Goal: Find contact information: Find contact information

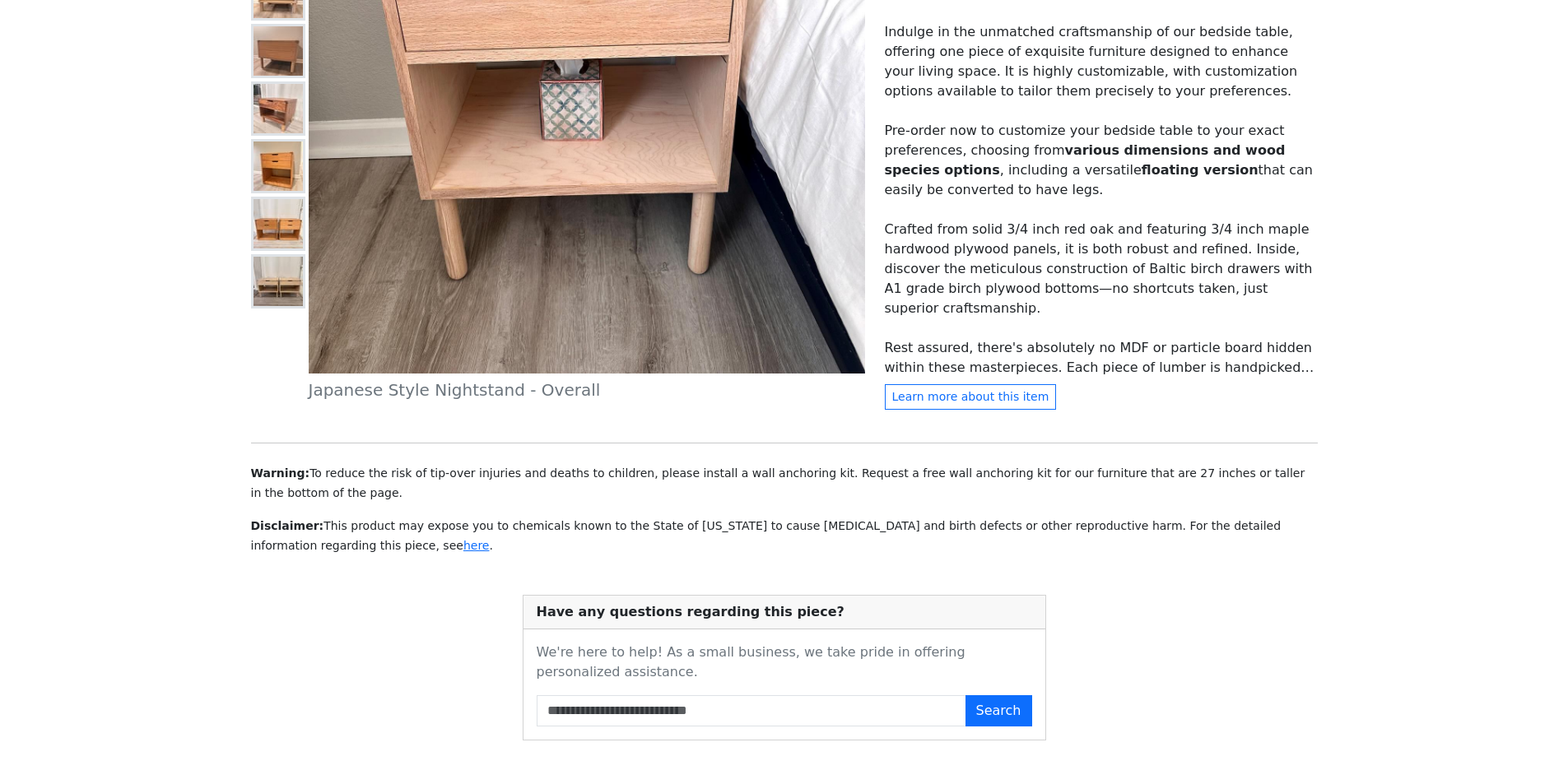
scroll to position [585, 0]
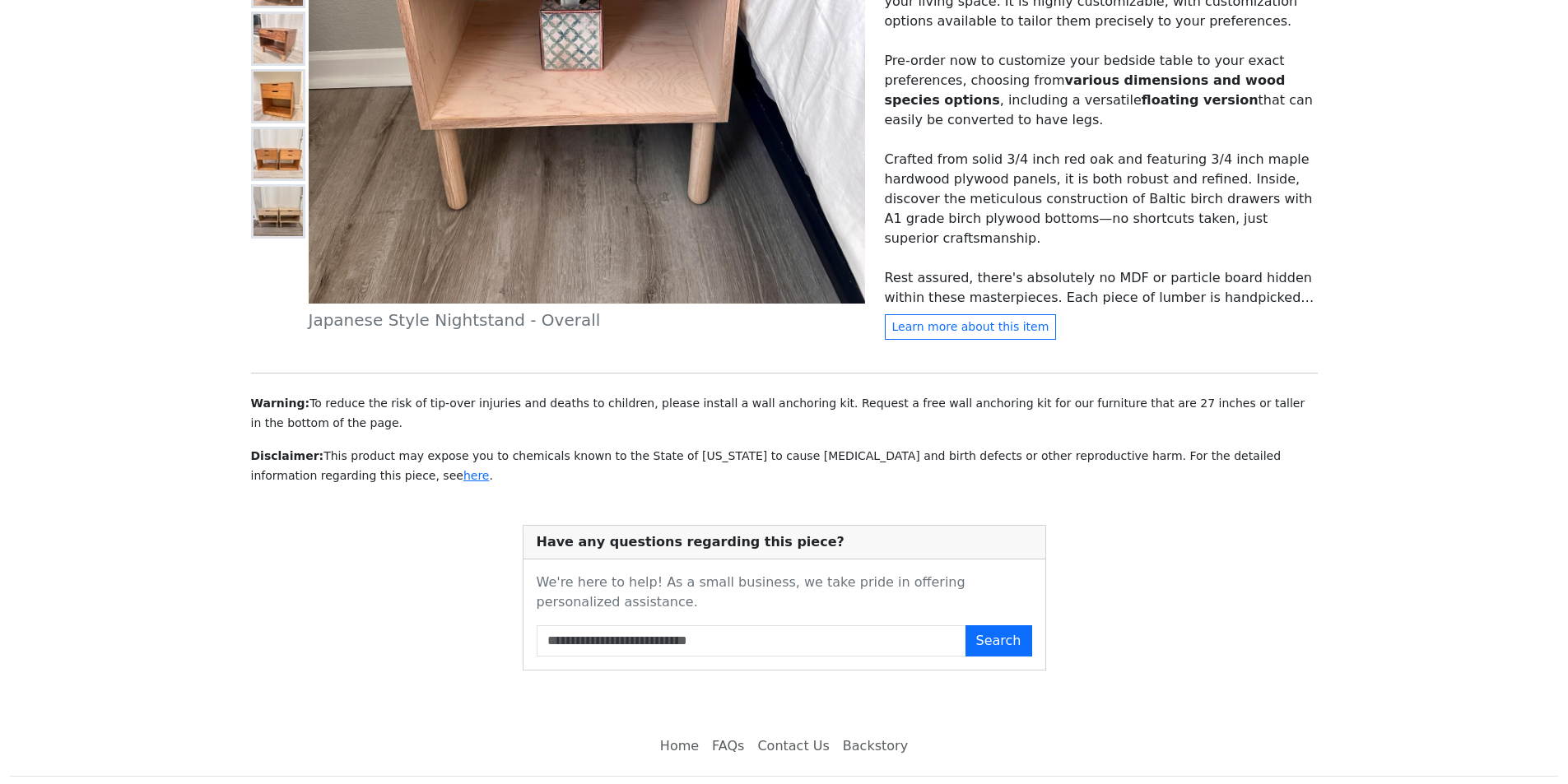
click at [796, 729] on link "Contact Us" at bounding box center [792, 745] width 84 height 33
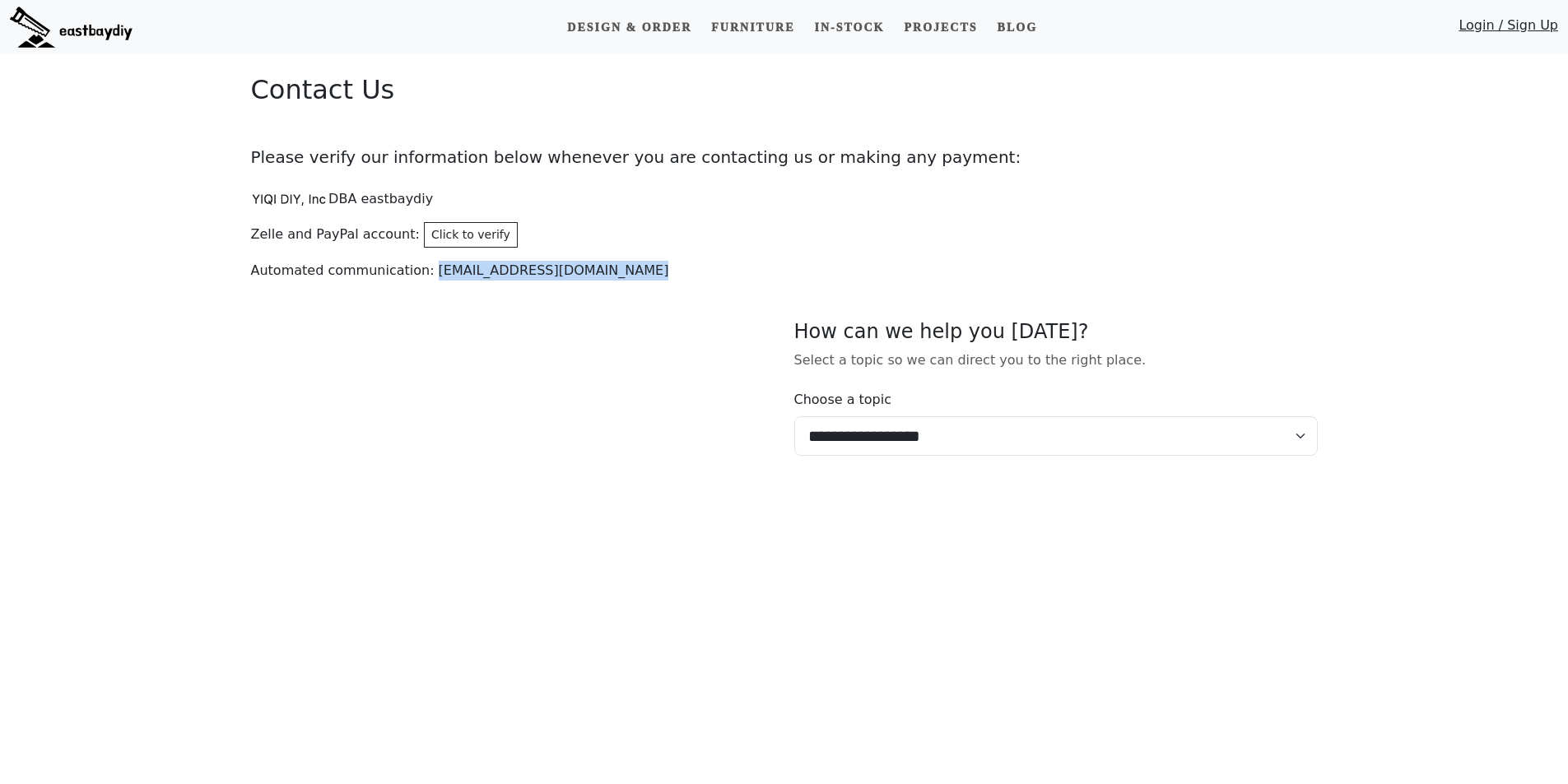
drag, startPoint x: 419, startPoint y: 272, endPoint x: 610, endPoint y: 279, distance: 191.1
click at [610, 279] on p "Automated communication: [EMAIL_ADDRESS][DOMAIN_NAME]" at bounding box center [784, 271] width 1067 height 20
copy p "[EMAIL_ADDRESS][DOMAIN_NAME]"
